Goal: Find specific page/section: Find specific page/section

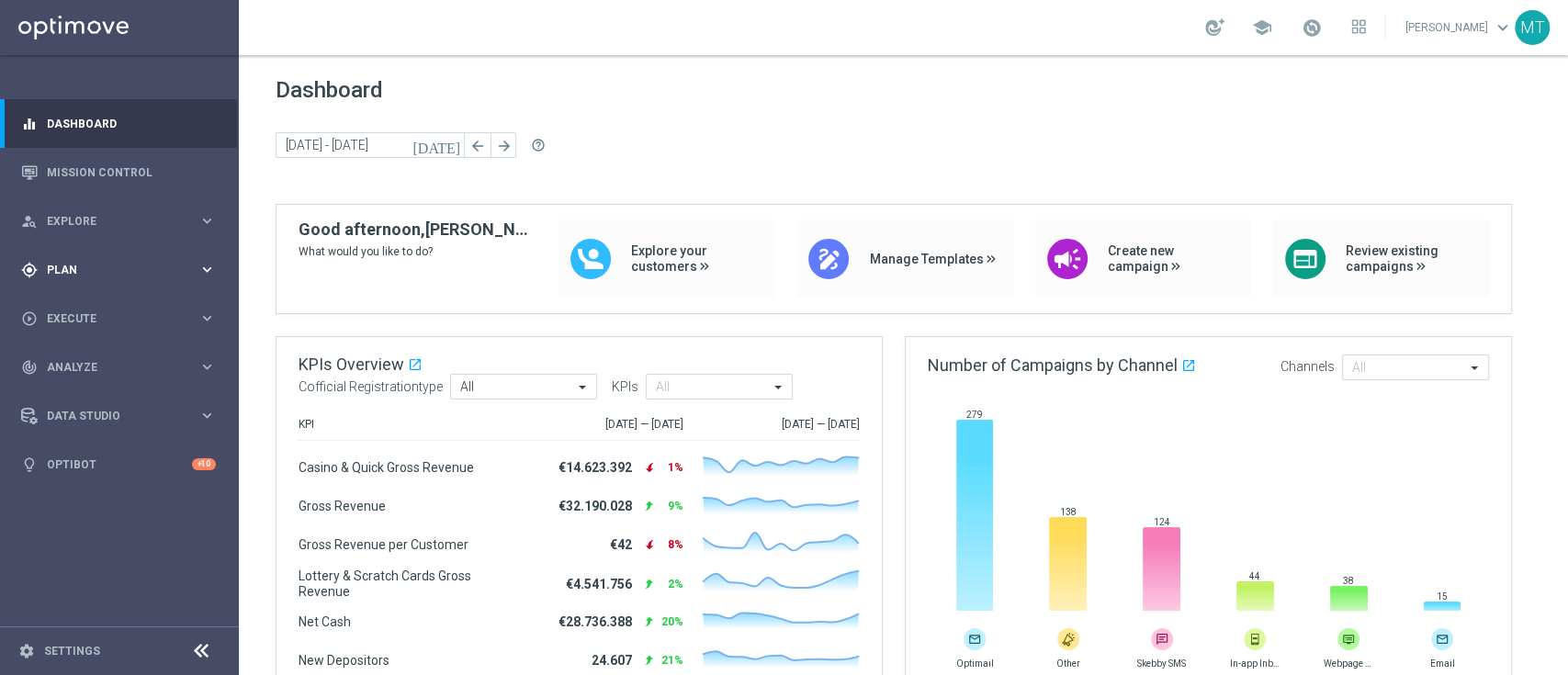
click at [150, 271] on span "Plan" at bounding box center [122, 271] width 152 height 11
click at [84, 361] on span "Templates" at bounding box center [114, 363] width 132 height 11
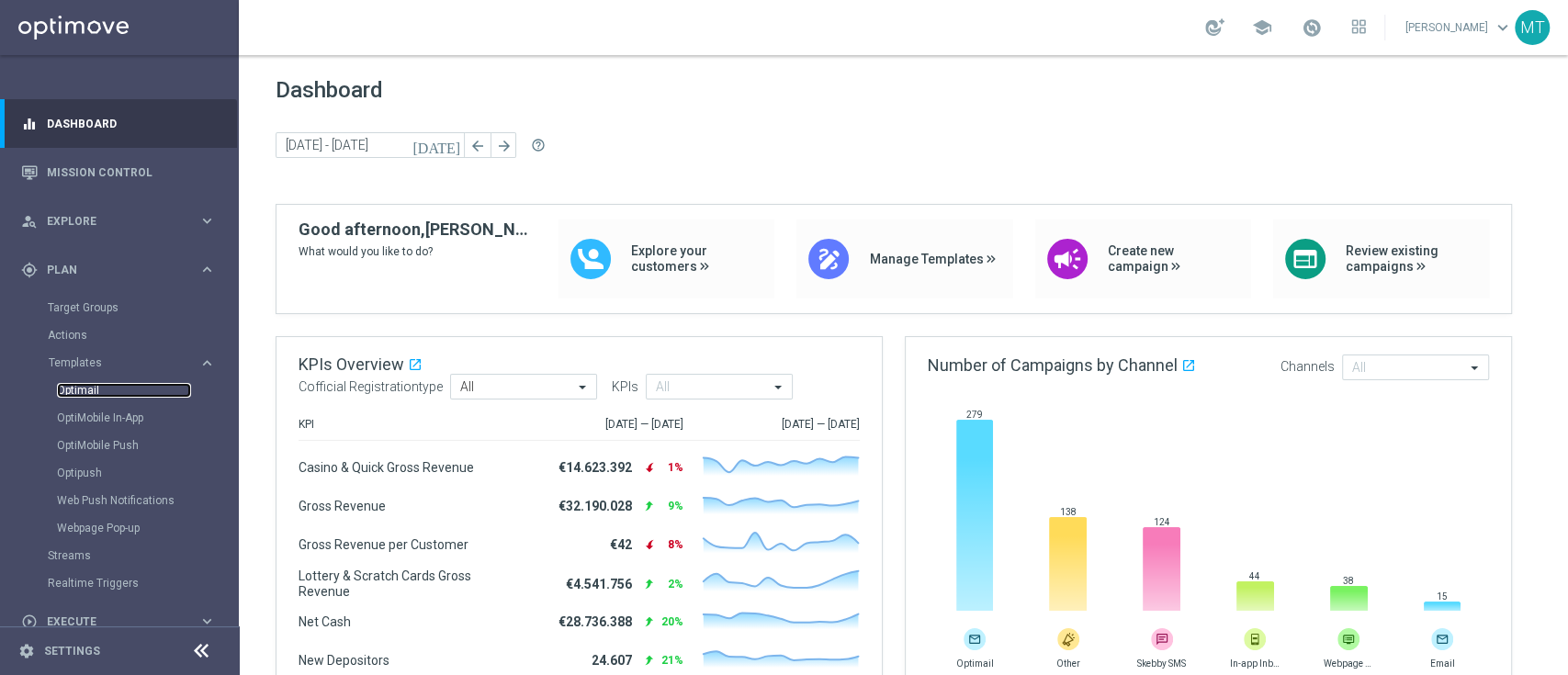
click at [73, 386] on link "Optimail" at bounding box center [124, 390] width 134 height 14
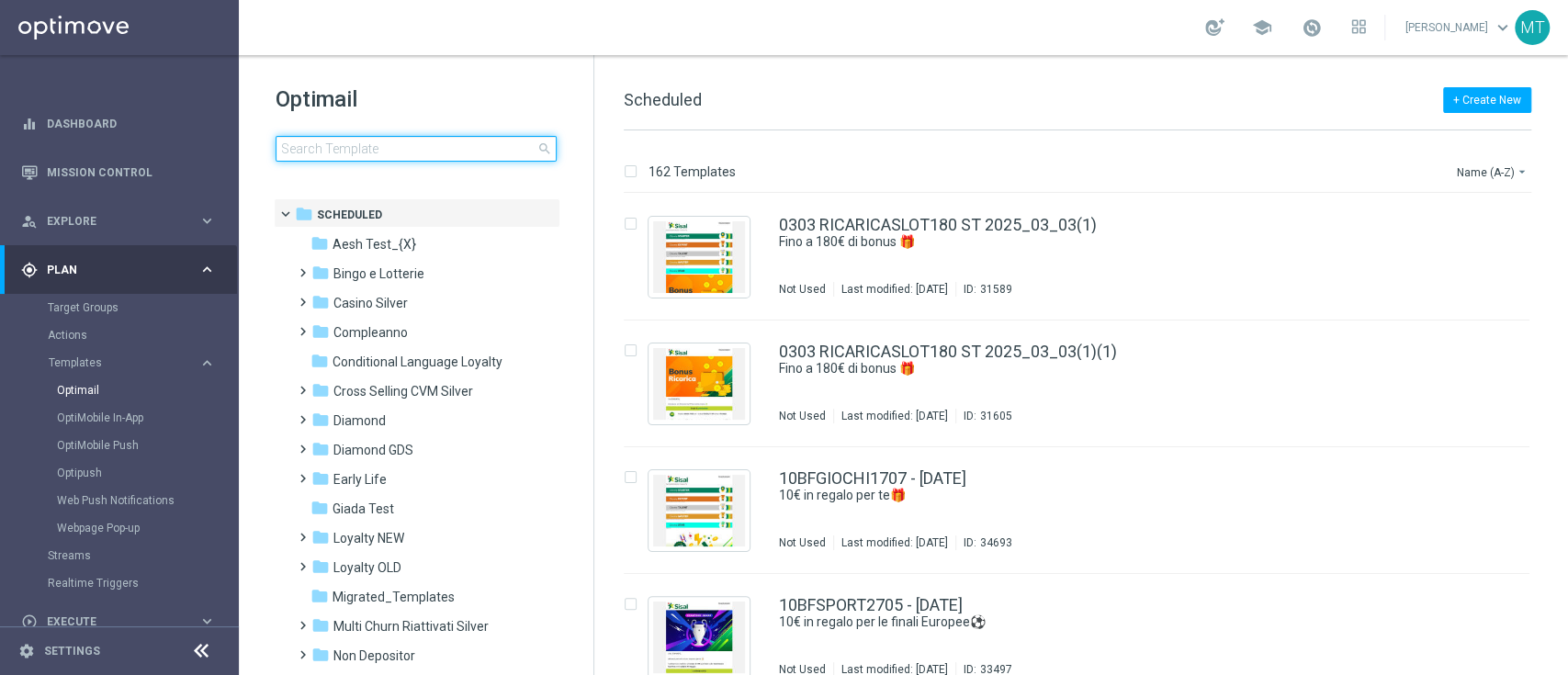
click at [372, 151] on input at bounding box center [416, 149] width 281 height 26
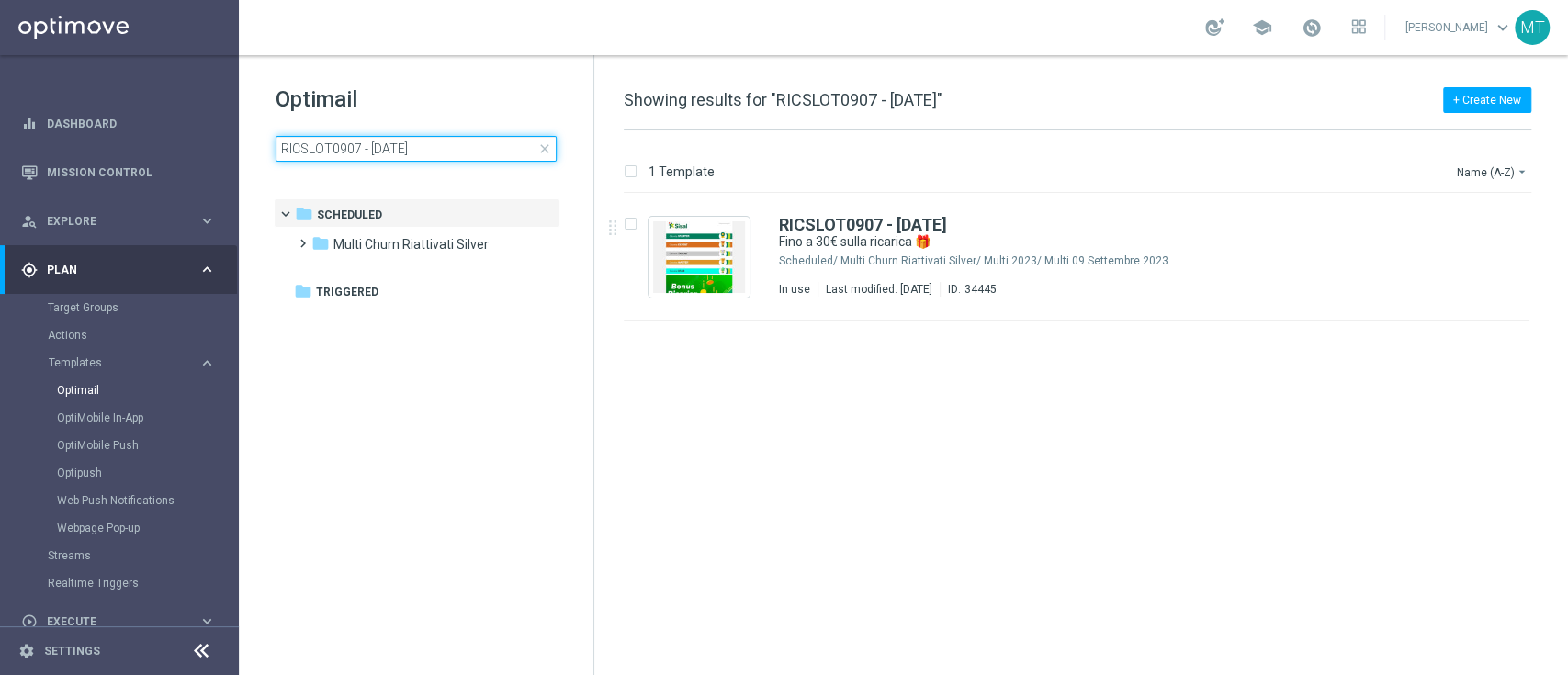
type input "RICSLOT0907 - [DATE]"
